Goal: Task Accomplishment & Management: Complete application form

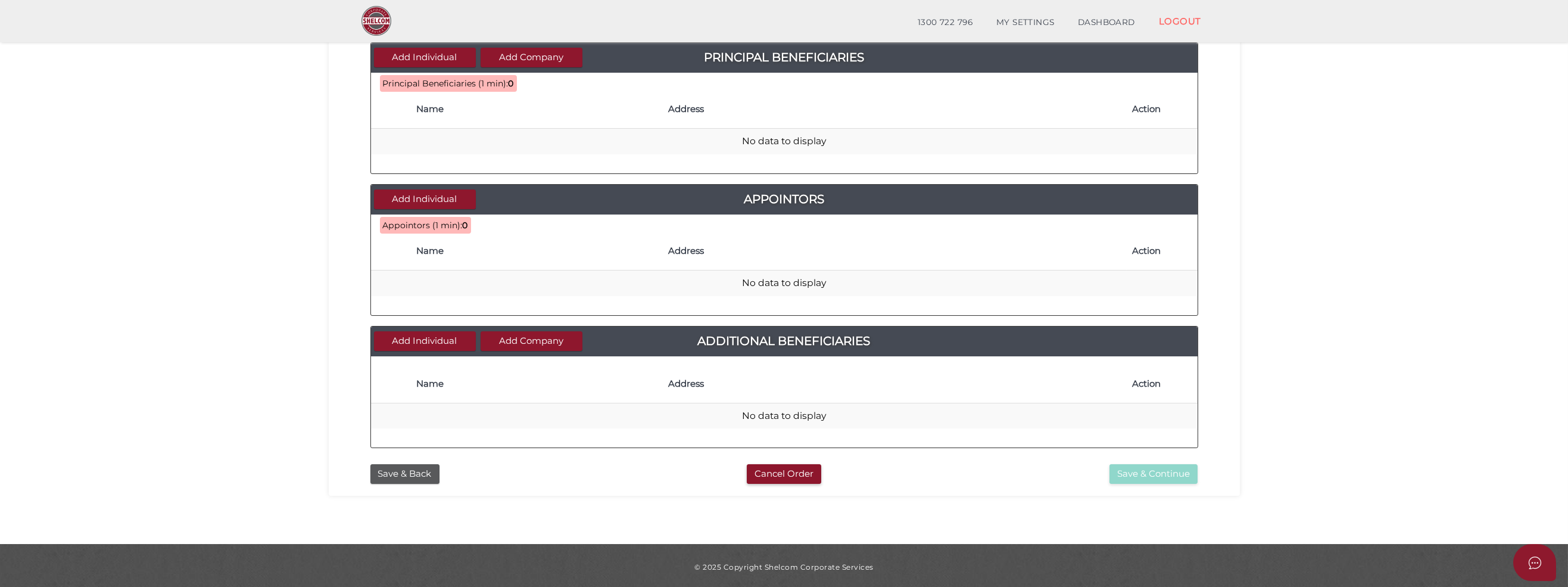
scroll to position [434, 0]
click at [412, 473] on button "Save & Back" at bounding box center [405, 474] width 69 height 20
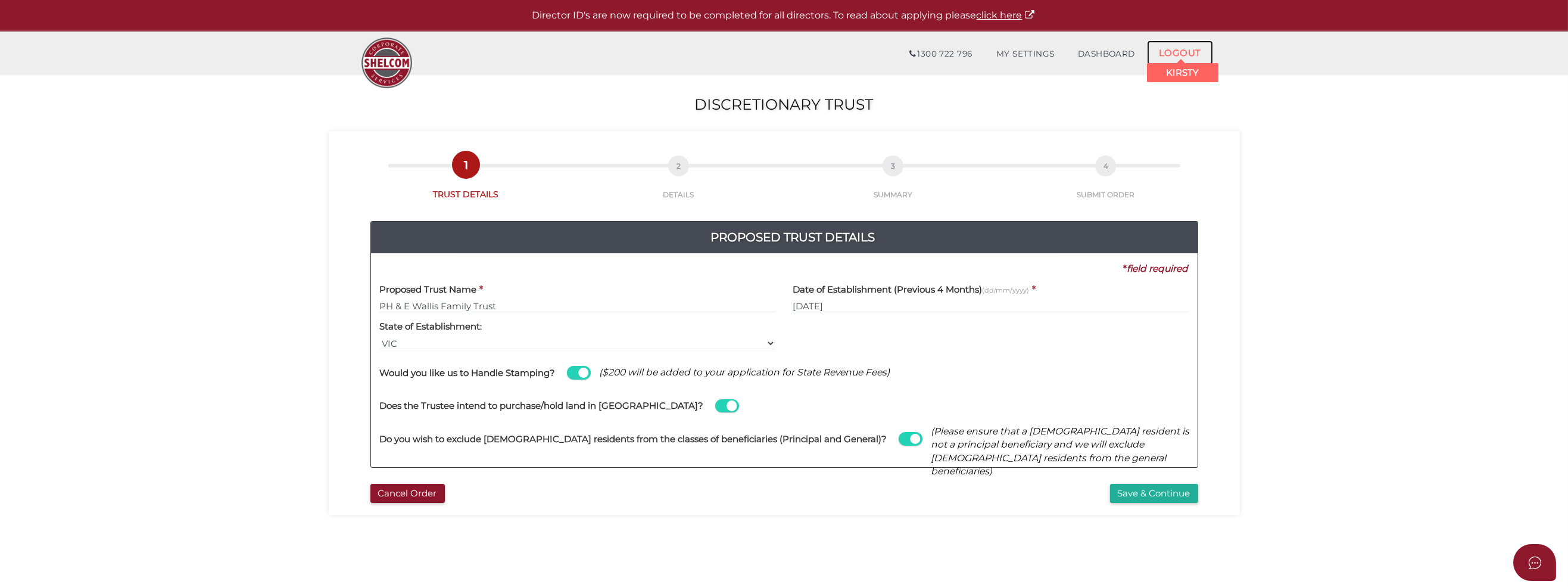
click at [1196, 51] on link "LOGOUT" at bounding box center [1180, 52] width 66 height 24
